Goal: Obtain resource: Download file/media

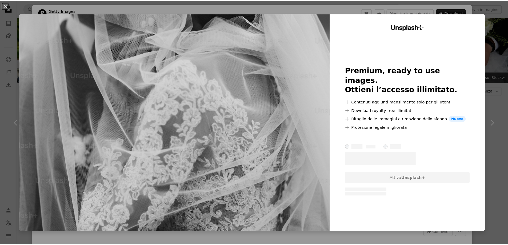
scroll to position [427, 0]
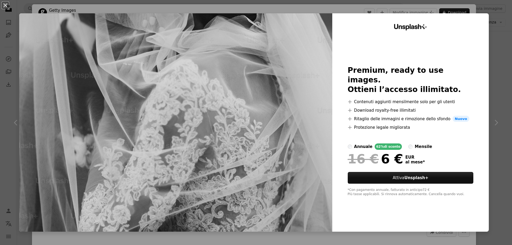
drag, startPoint x: 263, startPoint y: 43, endPoint x: 136, endPoint y: 11, distance: 130.7
click at [263, 43] on img at bounding box center [175, 122] width 313 height 219
click at [5, 5] on button "An X shape" at bounding box center [5, 5] width 6 height 6
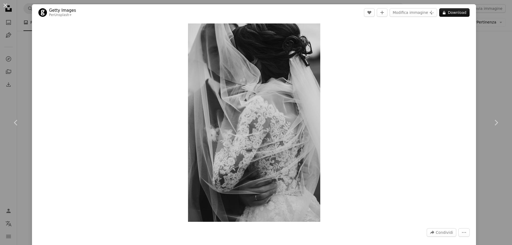
click at [366, 63] on div "Zoom in" at bounding box center [254, 123] width 444 height 204
click at [5, 3] on button "An X shape" at bounding box center [5, 5] width 6 height 6
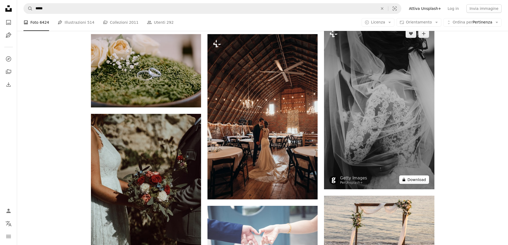
click at [422, 184] on button "A lock Download" at bounding box center [414, 180] width 30 height 9
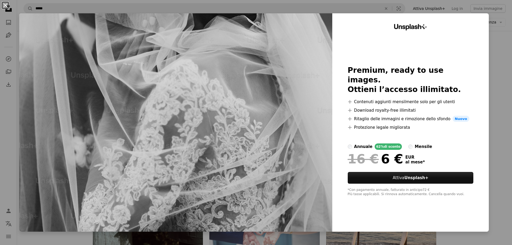
click at [9, 3] on button "An X shape" at bounding box center [5, 5] width 6 height 6
